Goal: Information Seeking & Learning: Learn about a topic

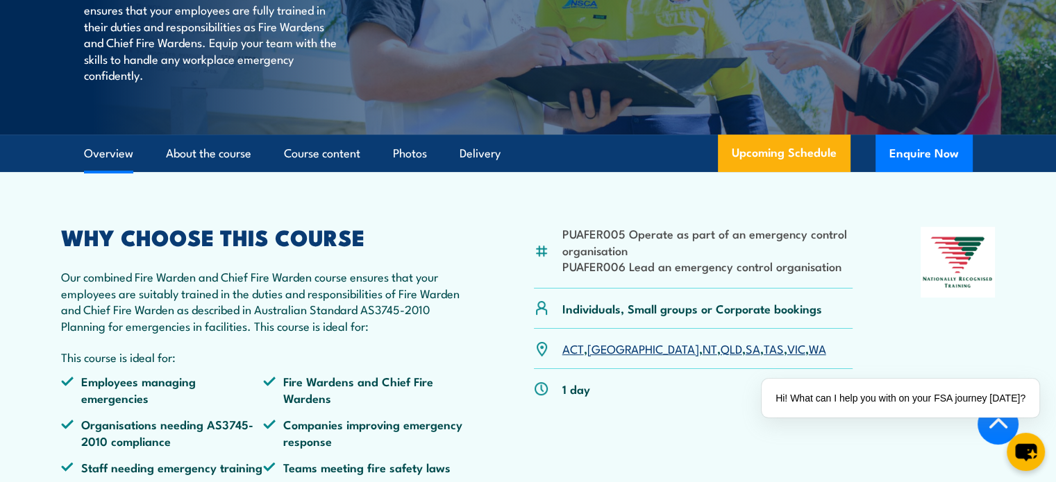
scroll to position [486, 0]
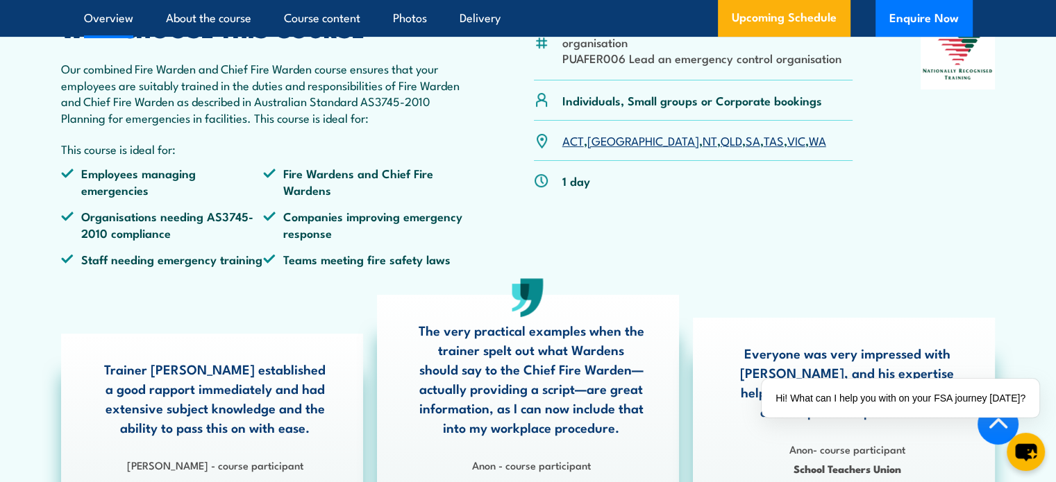
click at [745, 149] on link "SA" at bounding box center [752, 140] width 15 height 17
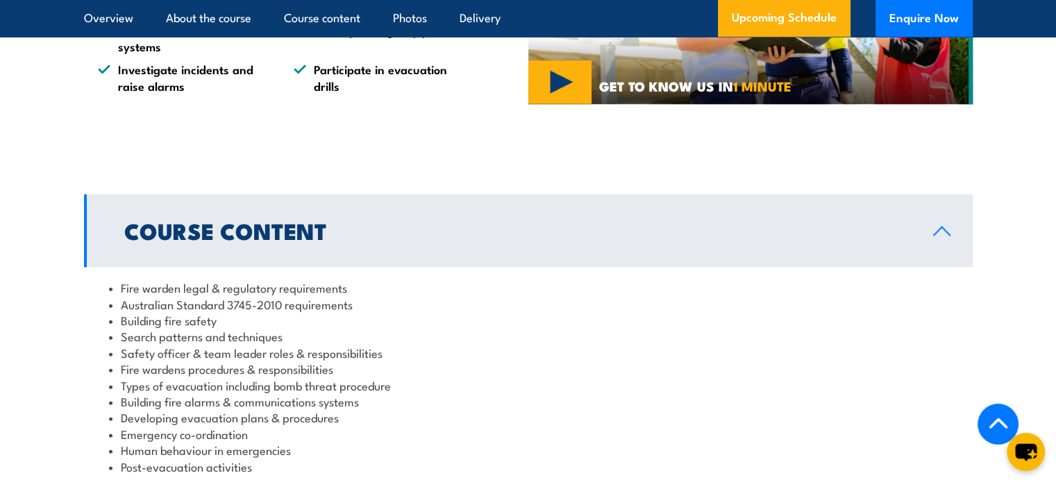
scroll to position [1347, 0]
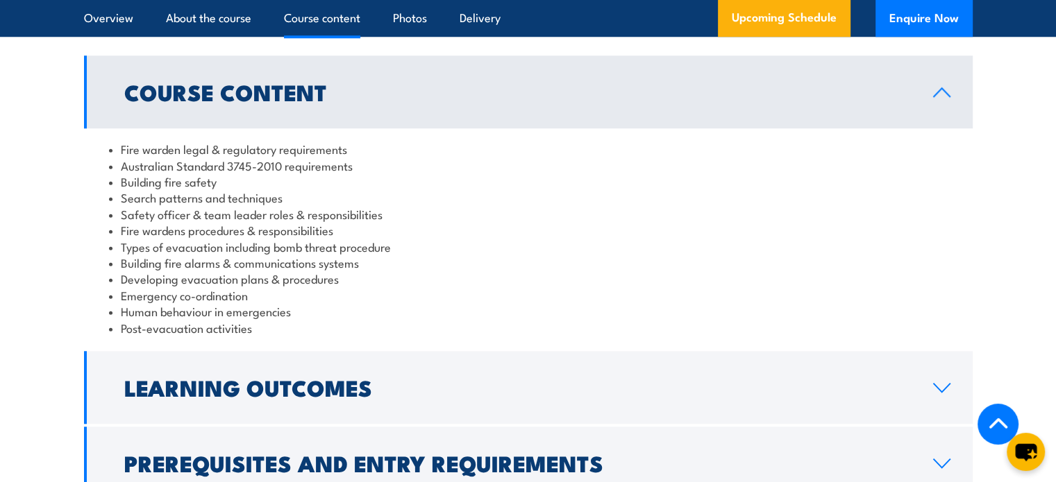
click at [174, 205] on li "Search patterns and techniques" at bounding box center [528, 197] width 838 height 16
click at [162, 222] on li "Safety officer & team leader roles & responsibilities" at bounding box center [528, 214] width 838 height 16
click at [144, 271] on li "Building fire alarms & communications systems" at bounding box center [528, 263] width 838 height 16
click at [142, 287] on li "Developing evacuation plans & procedures" at bounding box center [528, 279] width 838 height 16
click at [146, 303] on li "Emergency co-ordination" at bounding box center [528, 295] width 838 height 16
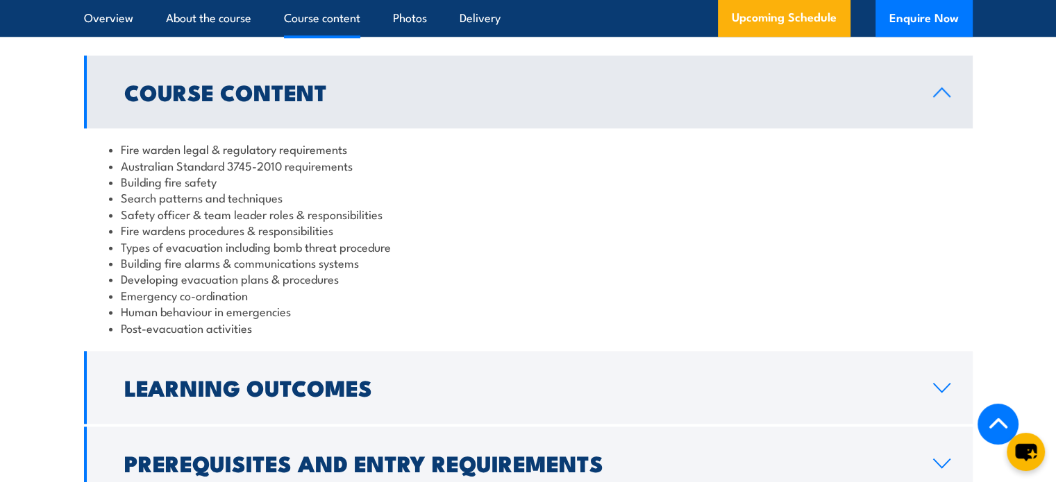
click at [146, 319] on li "Human behaviour in emergencies" at bounding box center [528, 311] width 838 height 16
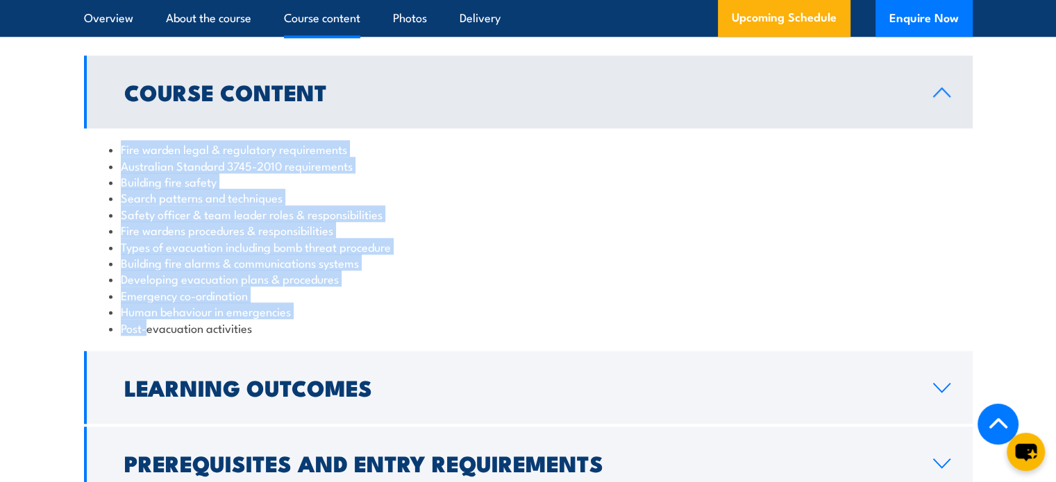
drag, startPoint x: 147, startPoint y: 348, endPoint x: 117, endPoint y: 162, distance: 189.2
click at [117, 162] on ul "Fire warden legal & regulatory requirements Australian Standard 3745-2010 requi…" at bounding box center [528, 238] width 838 height 195
click at [82, 219] on section "Course Content Fire warden legal & regulatory requirements Australian Standard …" at bounding box center [528, 278] width 1056 height 444
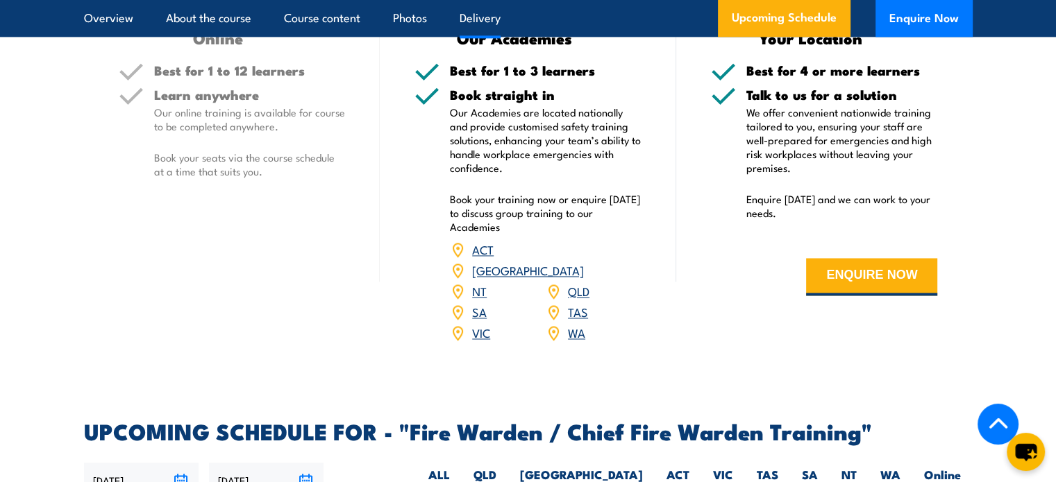
scroll to position [2458, 0]
